Goal: Find specific page/section: Find specific page/section

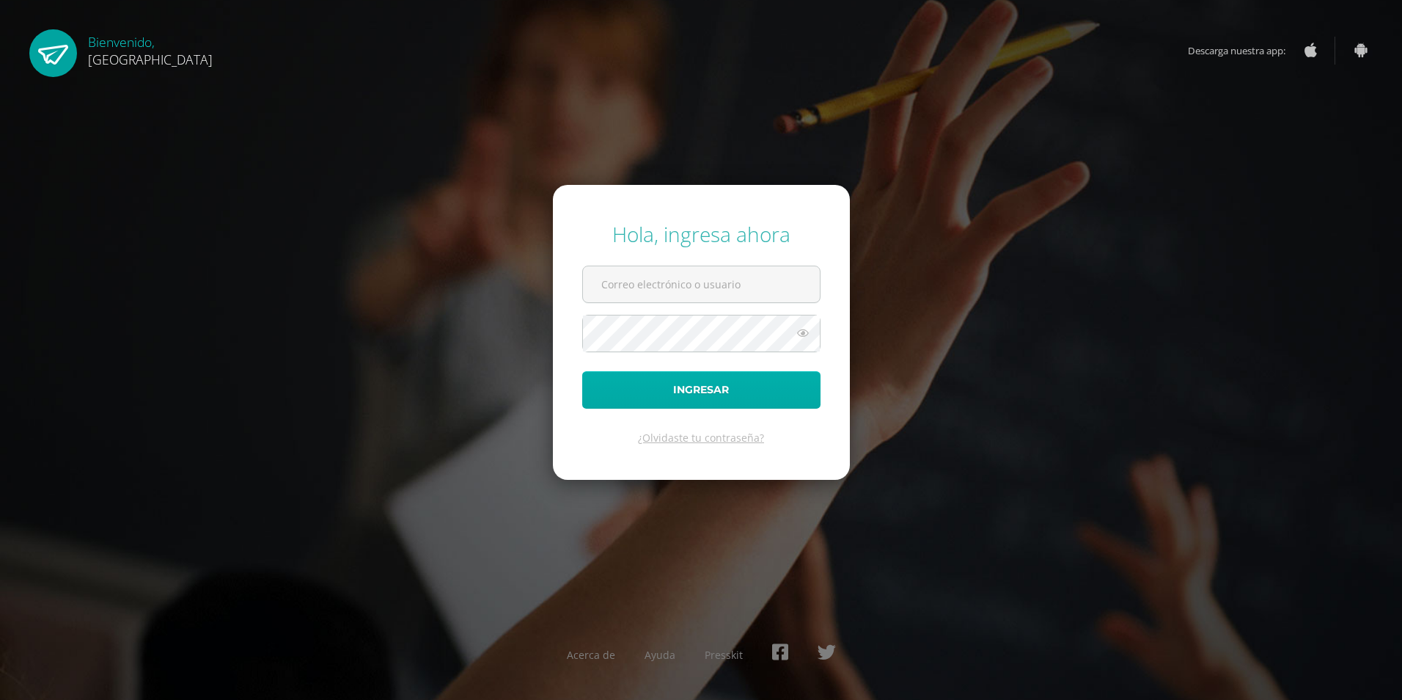
type input "2019156"
click at [662, 382] on button "Ingresar" at bounding box center [701, 389] width 238 height 37
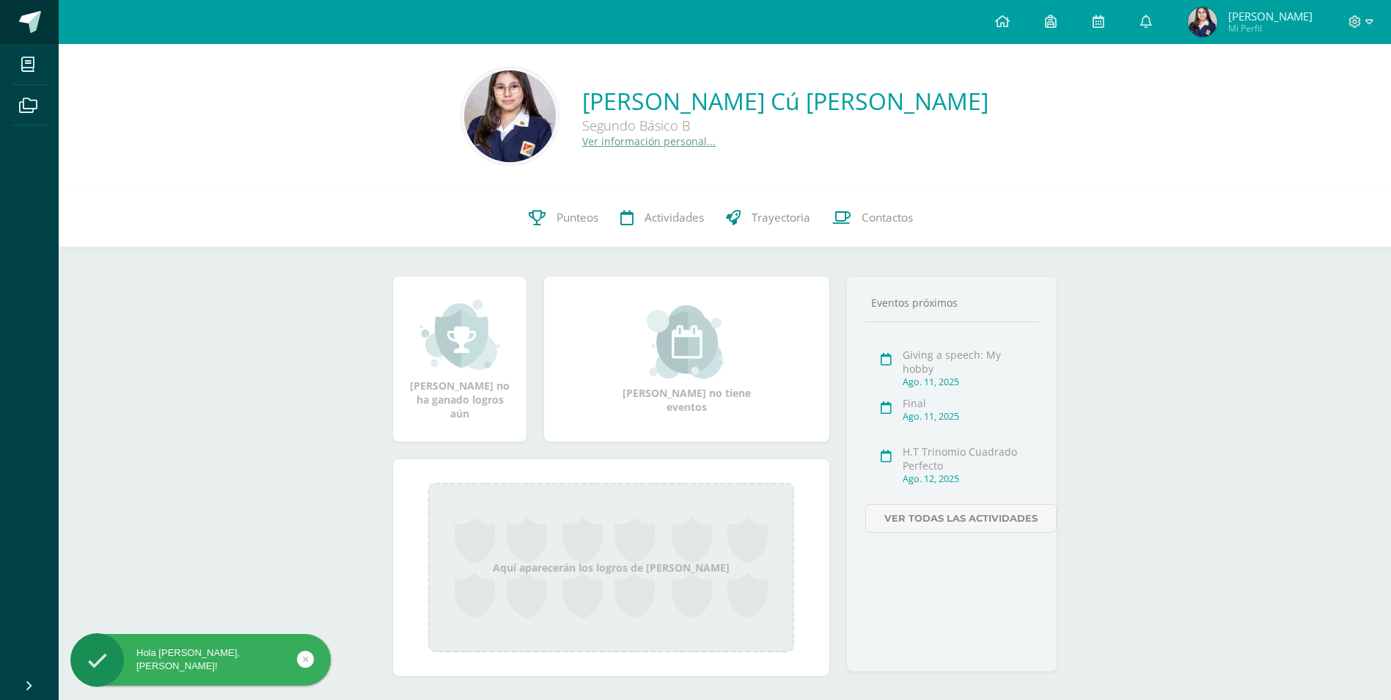
click at [34, 18] on span at bounding box center [30, 22] width 22 height 22
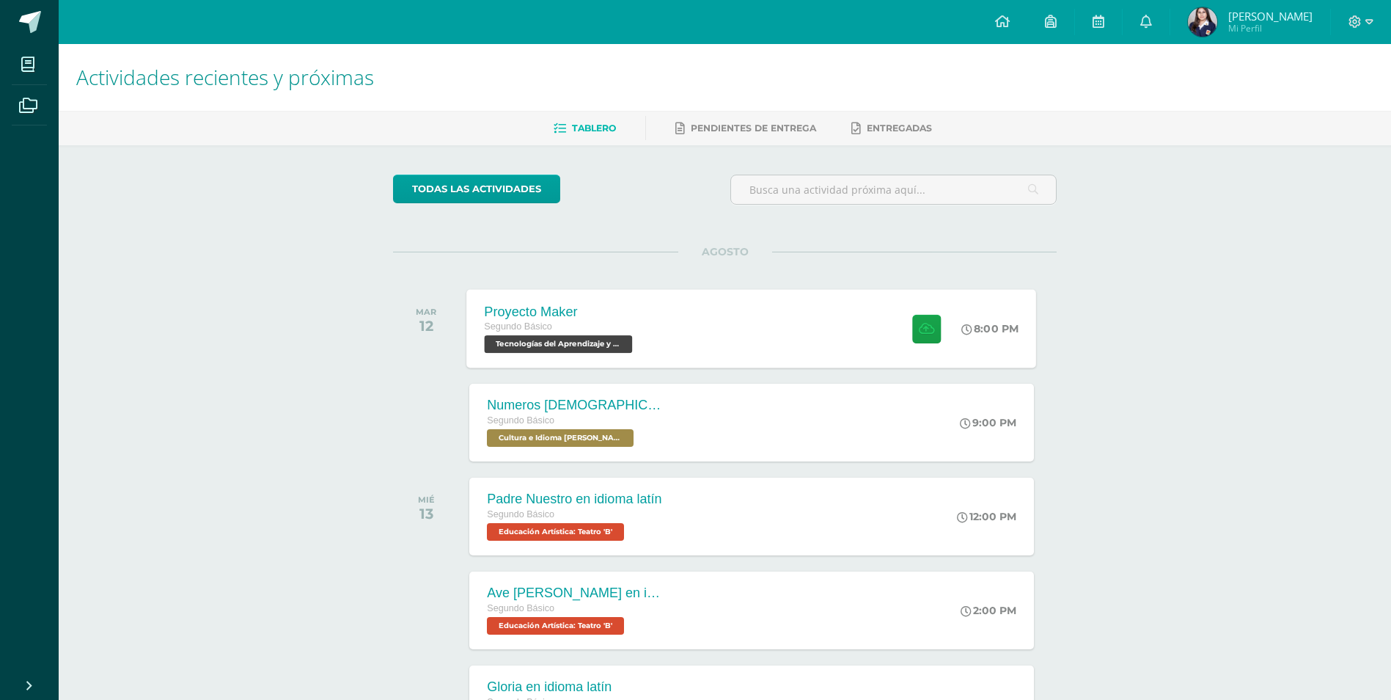
click at [658, 308] on div "Proyecto Maker Segundo Básico Tecnologías del Aprendizaje y la Comunicación 'B'…" at bounding box center [752, 328] width 570 height 78
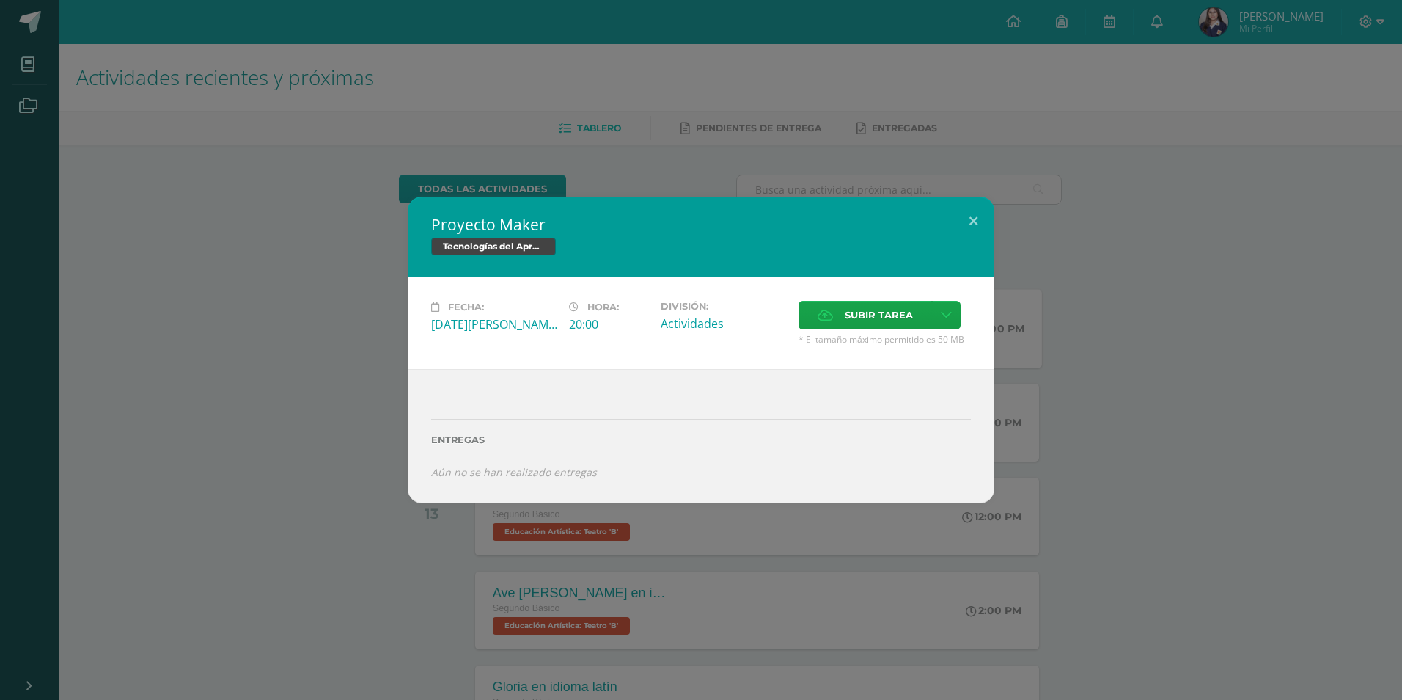
click at [350, 353] on div "Proyecto Maker Tecnologías del Aprendizaje y la Comunicación Fecha: Martes 12 d…" at bounding box center [701, 350] width 1391 height 307
